Goal: Find specific fact

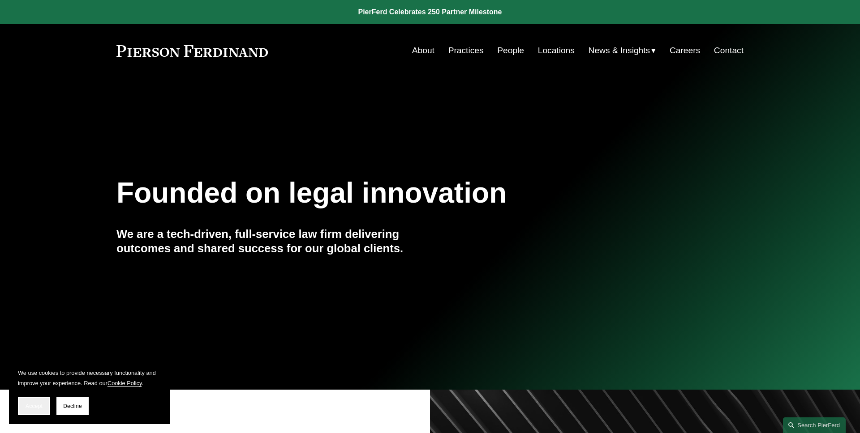
click at [38, 412] on button "Accept" at bounding box center [34, 407] width 32 height 18
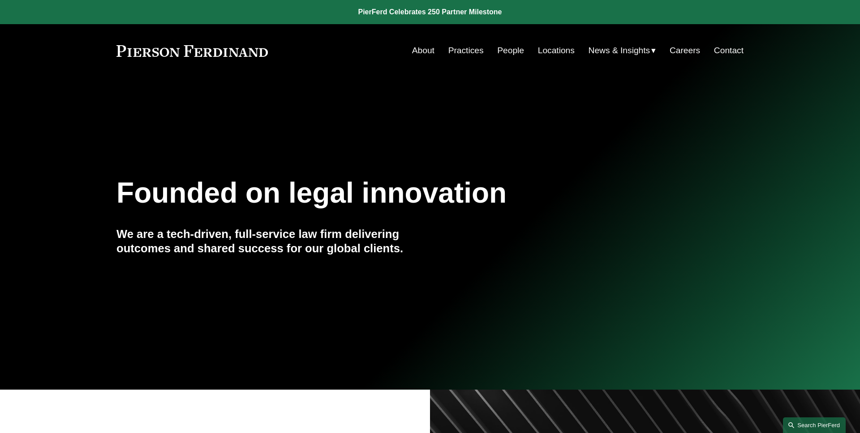
click at [808, 423] on link "Search this site" at bounding box center [814, 426] width 63 height 16
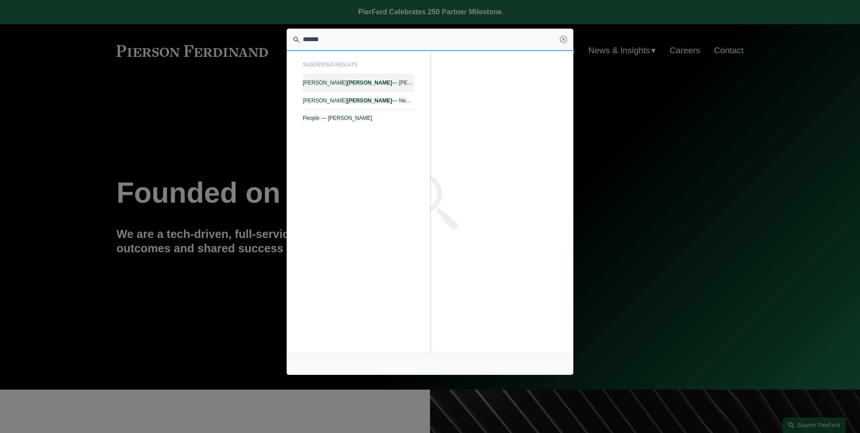
click at [379, 81] on span "Julie Herzog — Pierson Ferdinand LLP" at bounding box center [358, 83] width 111 height 6
type input "******"
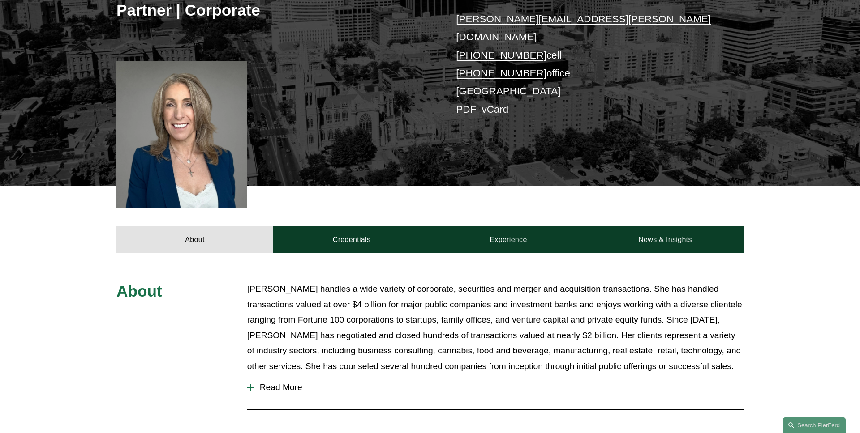
scroll to position [279, 0]
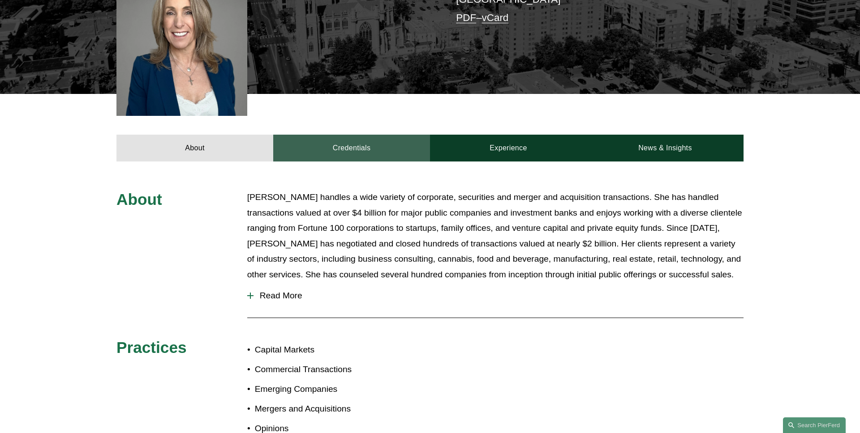
click at [340, 135] on link "Credentials" at bounding box center [351, 148] width 157 height 27
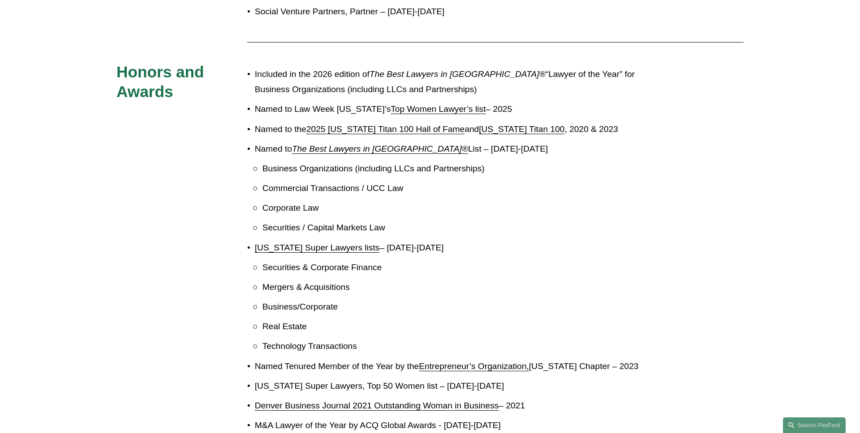
scroll to position [965, 0]
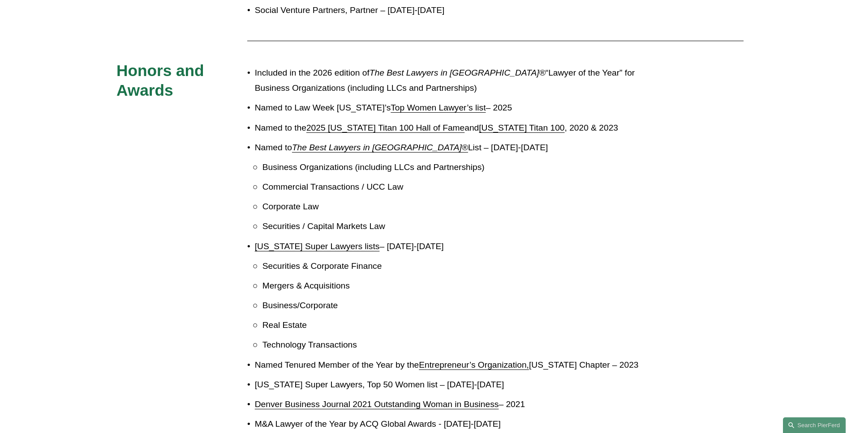
click at [180, 175] on div "Admissions [US_STATE] [US_STATE] Education Juris Doctor, cum laude, [GEOGRAPHIC…" at bounding box center [430, 153] width 860 height 1299
click at [18, 420] on div "Admissions [US_STATE] [US_STATE] Education Juris Doctor, cum laude, [GEOGRAPHIC…" at bounding box center [430, 153] width 860 height 1299
click at [174, 186] on div "Admissions [US_STATE] [US_STATE] Education Juris Doctor, cum laude, [GEOGRAPHIC…" at bounding box center [430, 153] width 860 height 1299
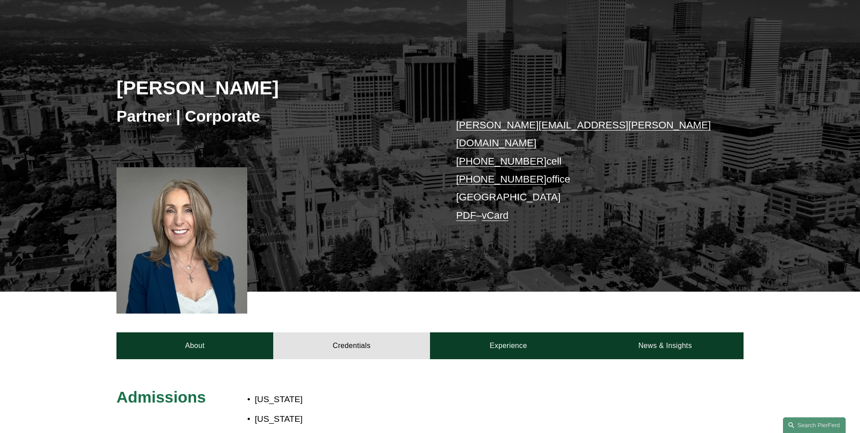
scroll to position [0, 0]
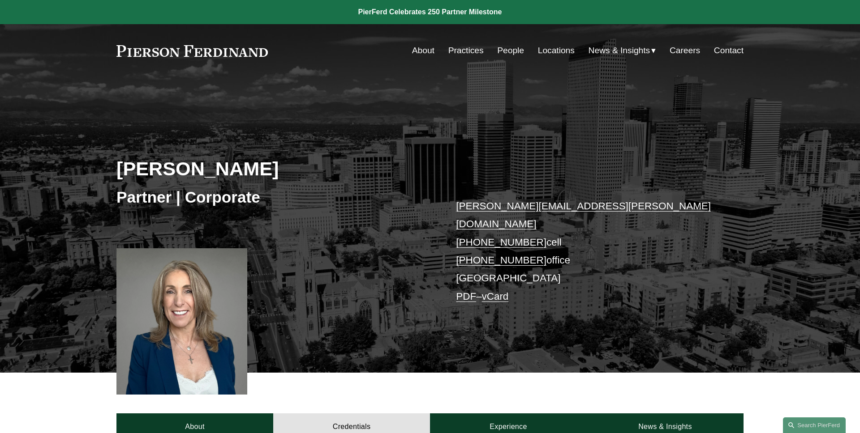
click at [92, 133] on div "[PERSON_NAME] Partner | Corporate [PERSON_NAME][EMAIL_ADDRESS][PERSON_NAME][DOM…" at bounding box center [430, 238] width 860 height 270
